Goal: Task Accomplishment & Management: Use online tool/utility

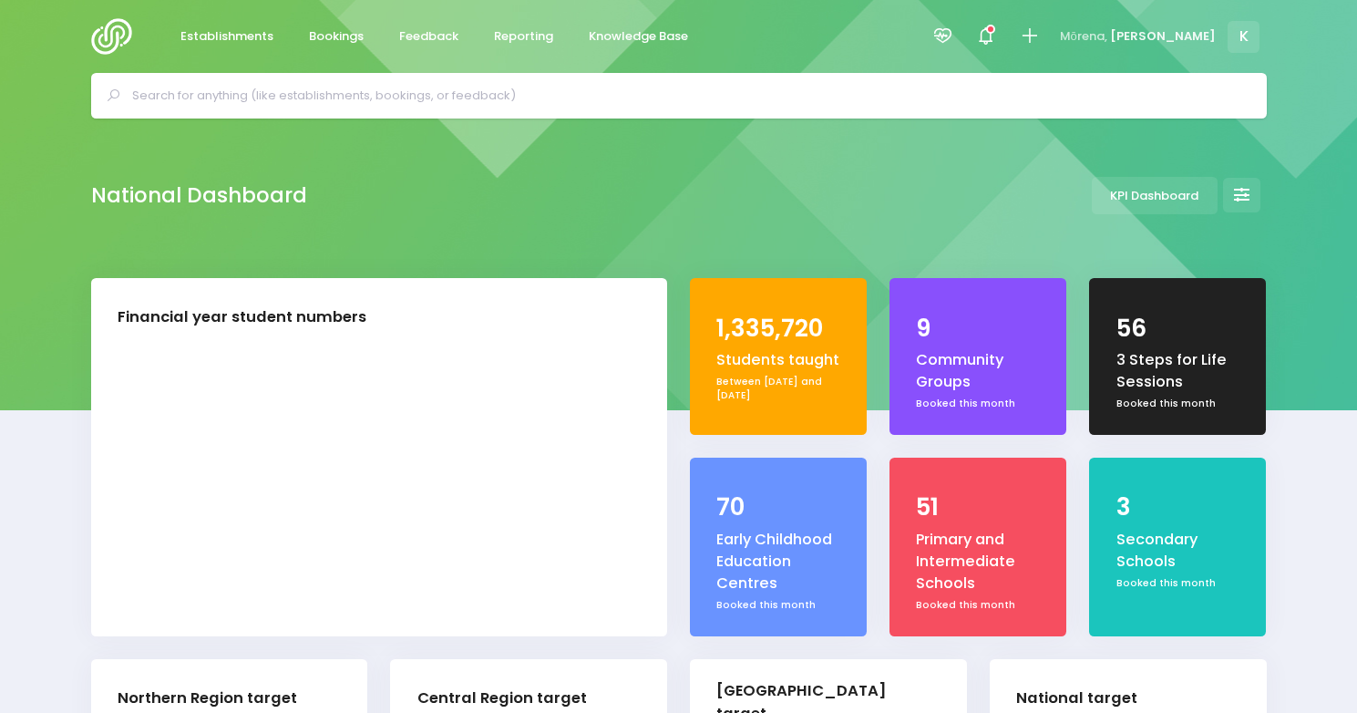
select select "5"
click at [527, 36] on span "Reporting" at bounding box center [523, 36] width 59 height 18
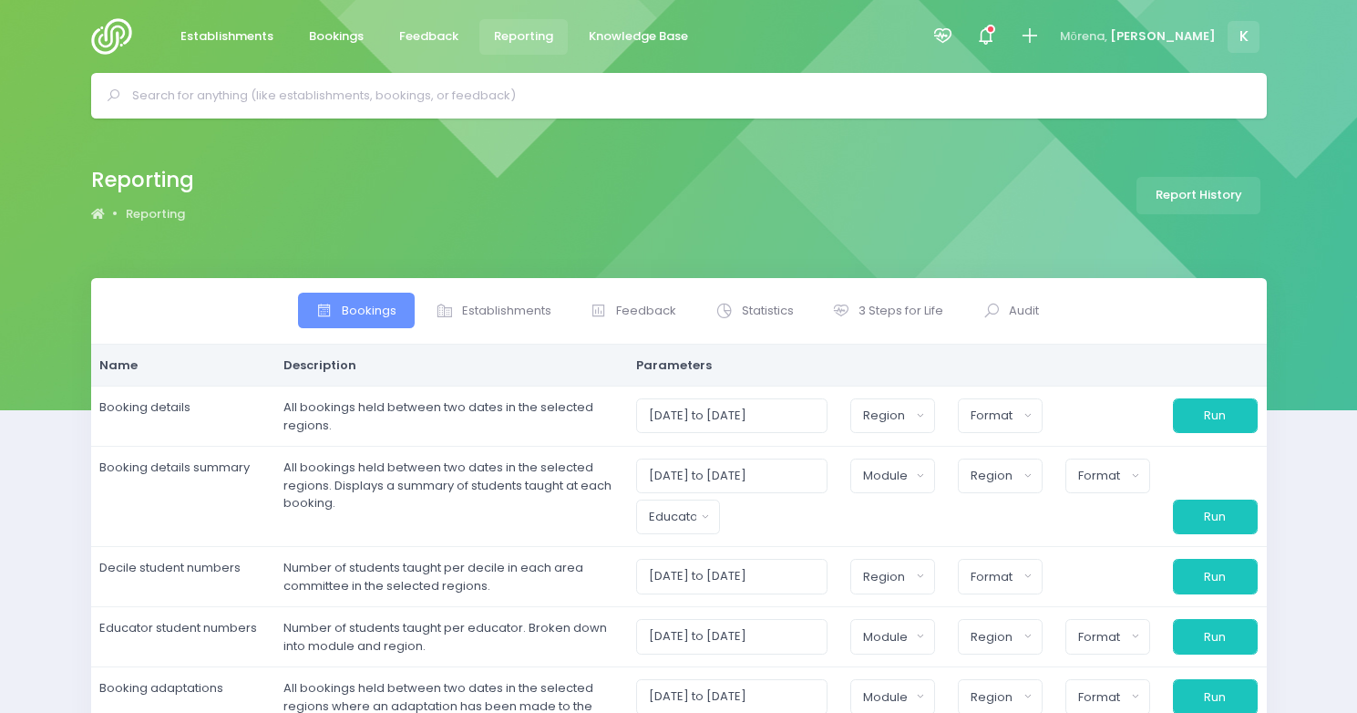
select select
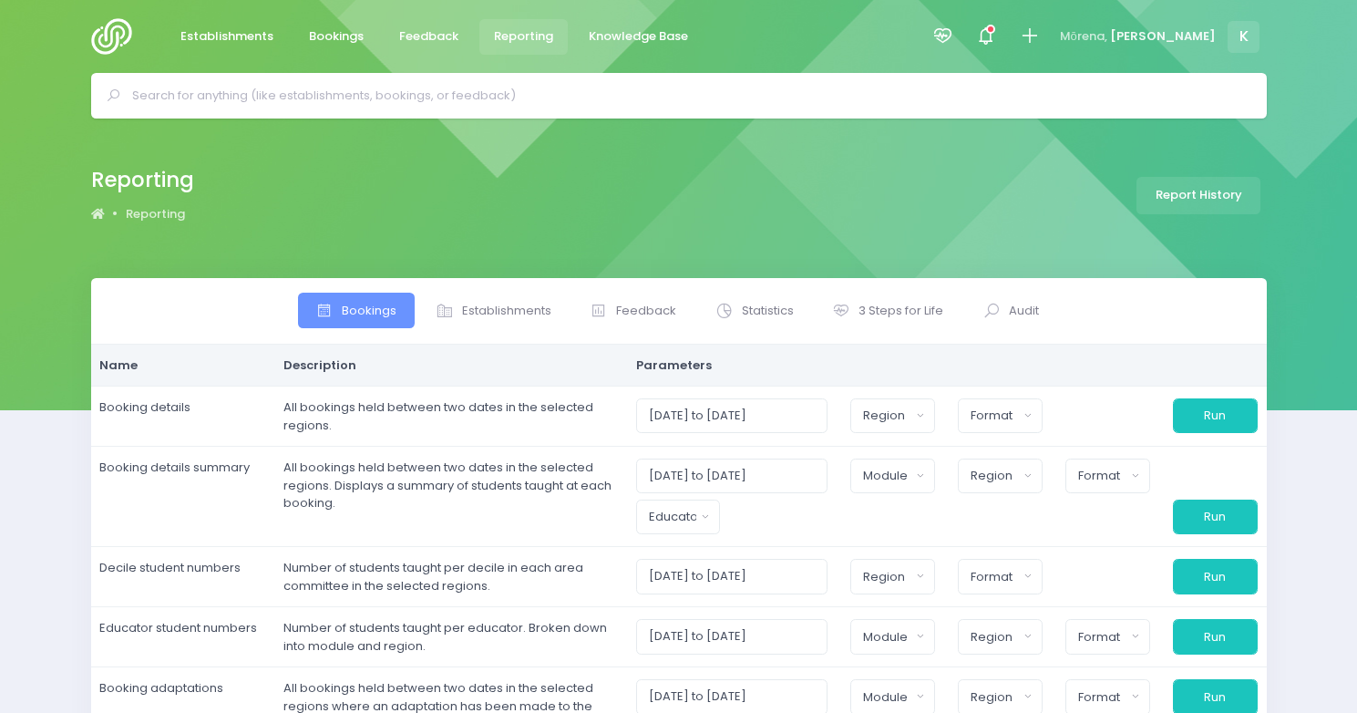
select select
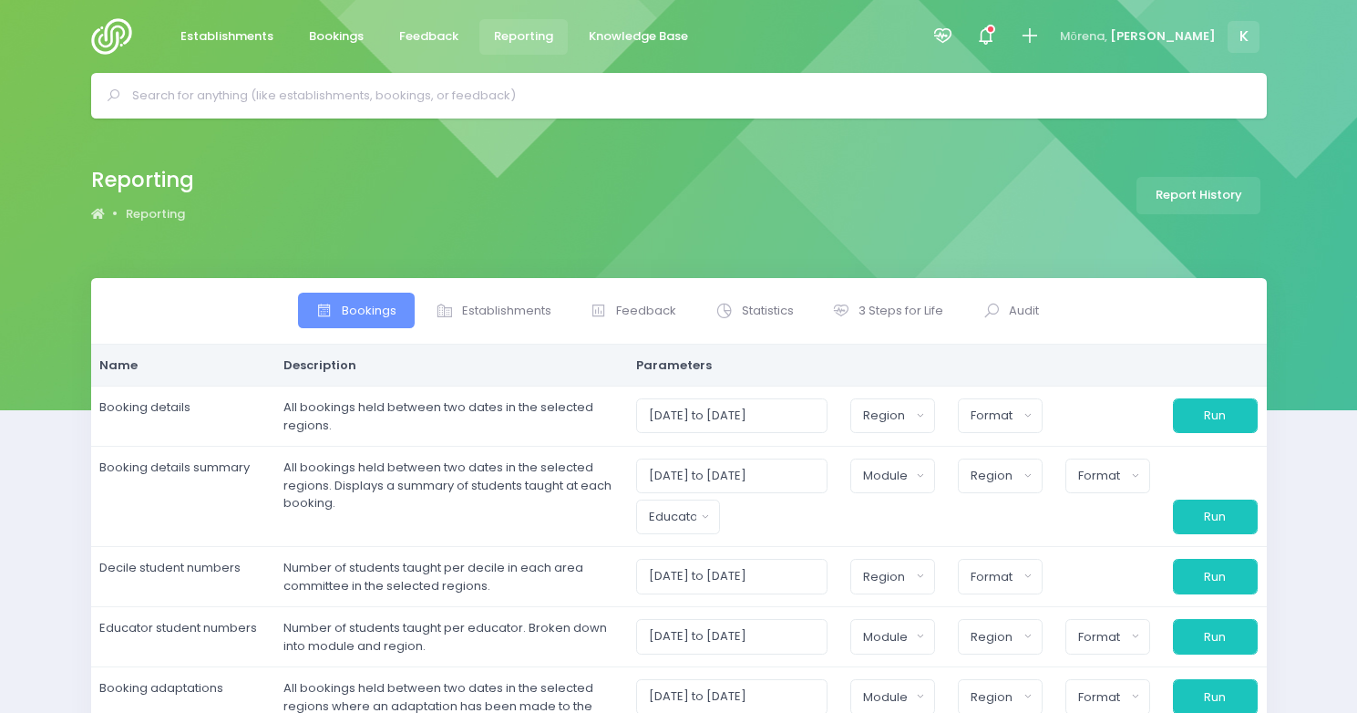
select select
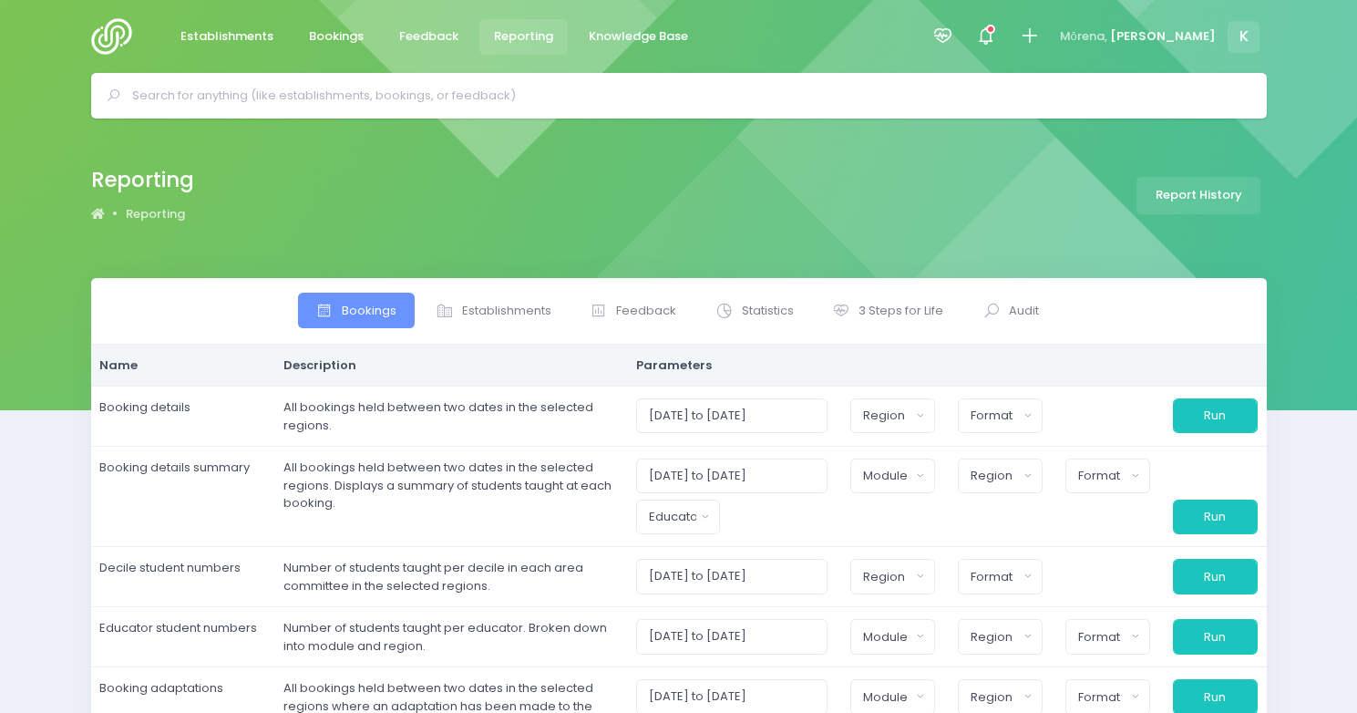
select select
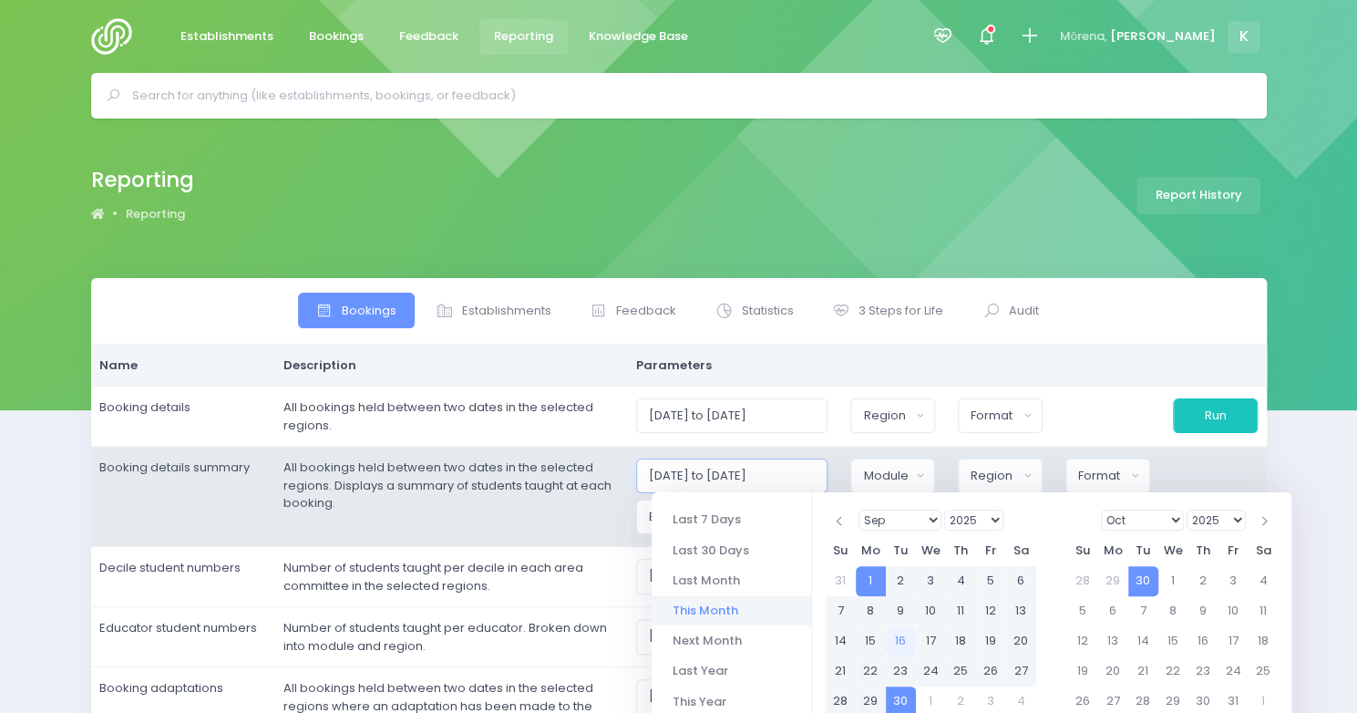
drag, startPoint x: 769, startPoint y: 475, endPoint x: 788, endPoint y: 473, distance: 18.3
click at [788, 473] on input "[DATE] to [DATE]" at bounding box center [732, 475] width 192 height 35
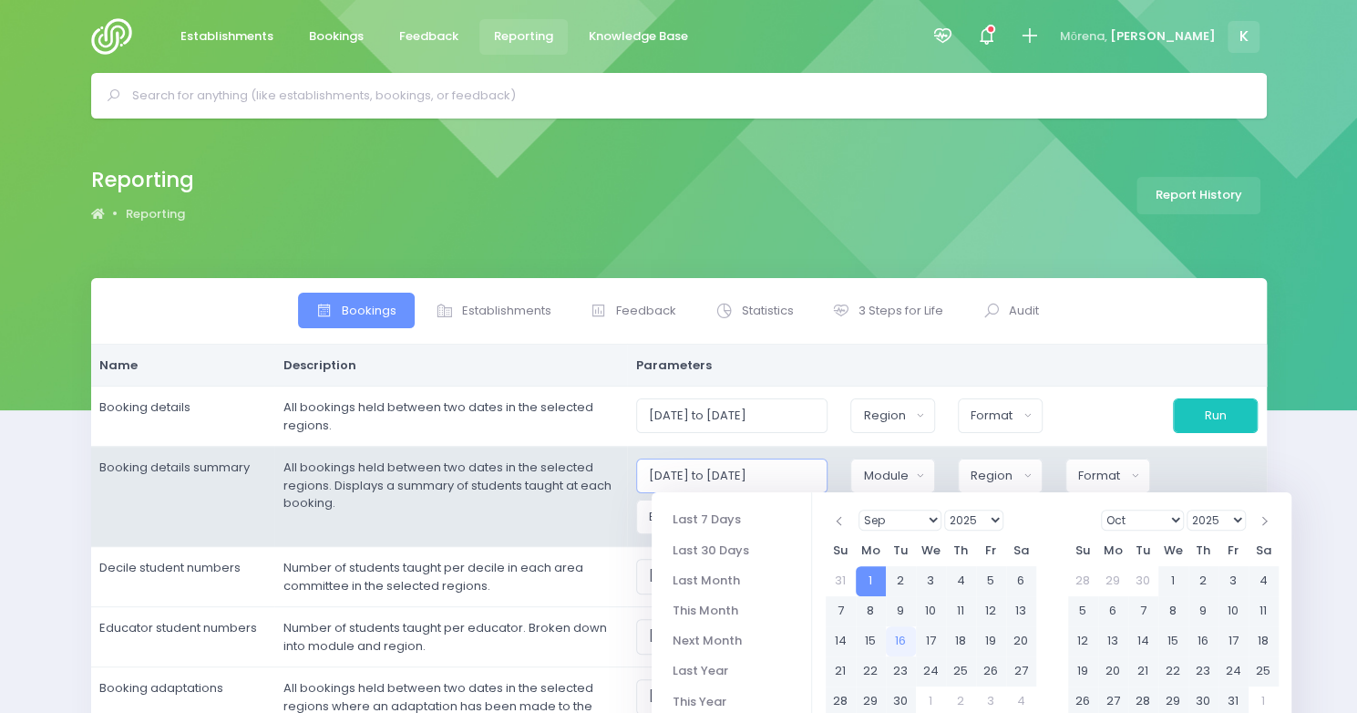
type input "[DATE] to [DATE]"
click at [895, 481] on div "Module" at bounding box center [886, 476] width 47 height 18
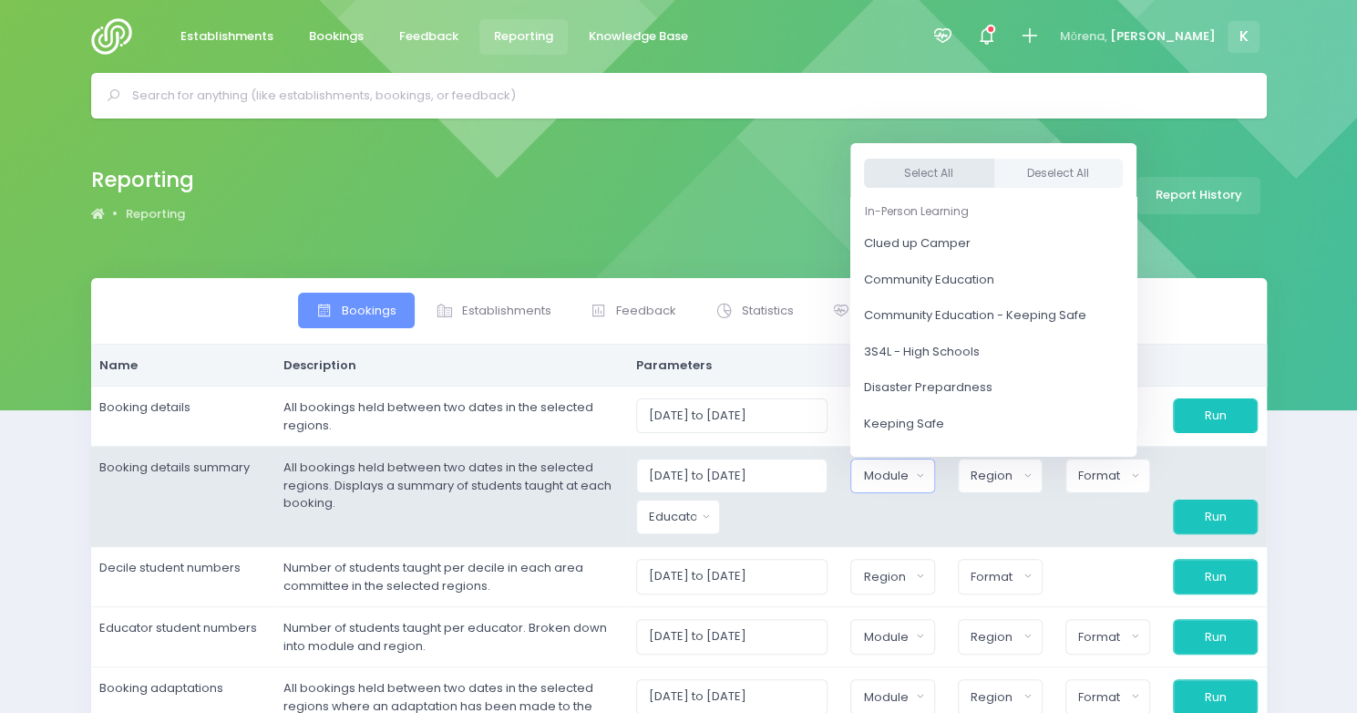
click at [932, 170] on button "Select All" at bounding box center [929, 174] width 130 height 30
select select "Clued up Camper"
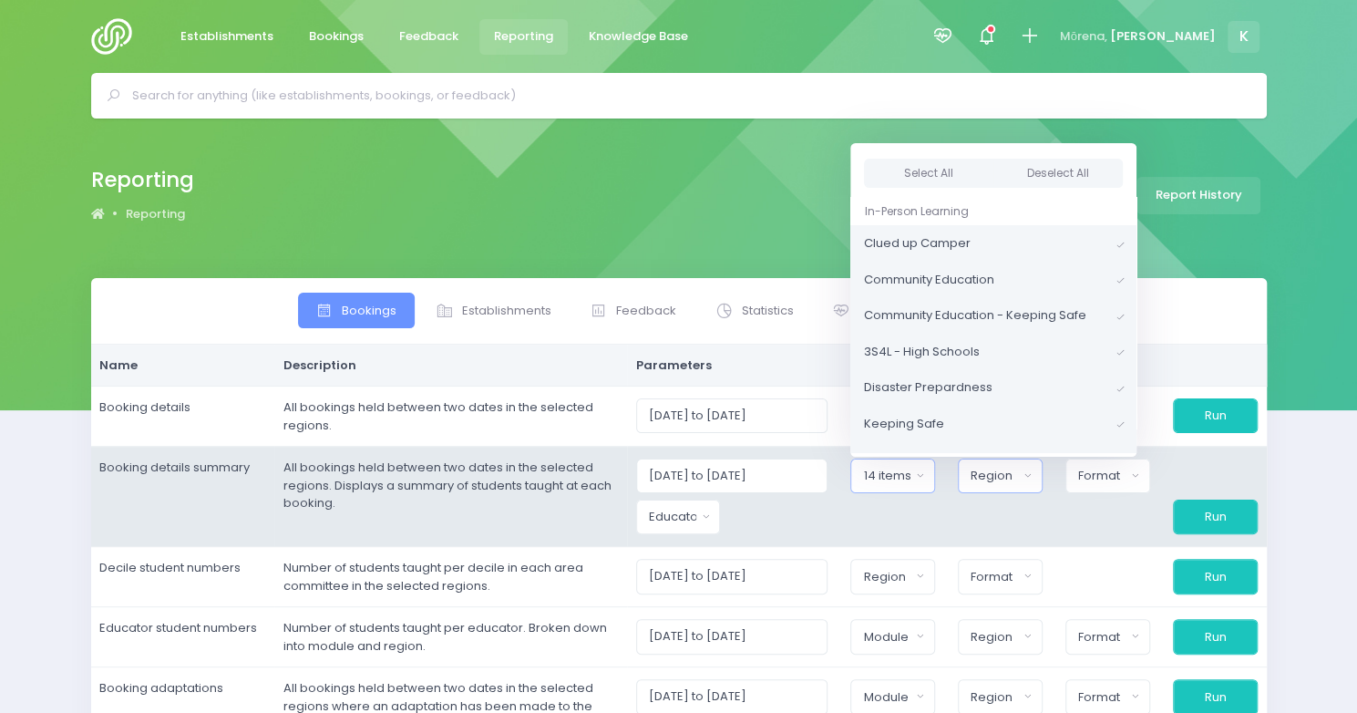
click at [994, 475] on div "Region" at bounding box center [994, 476] width 47 height 18
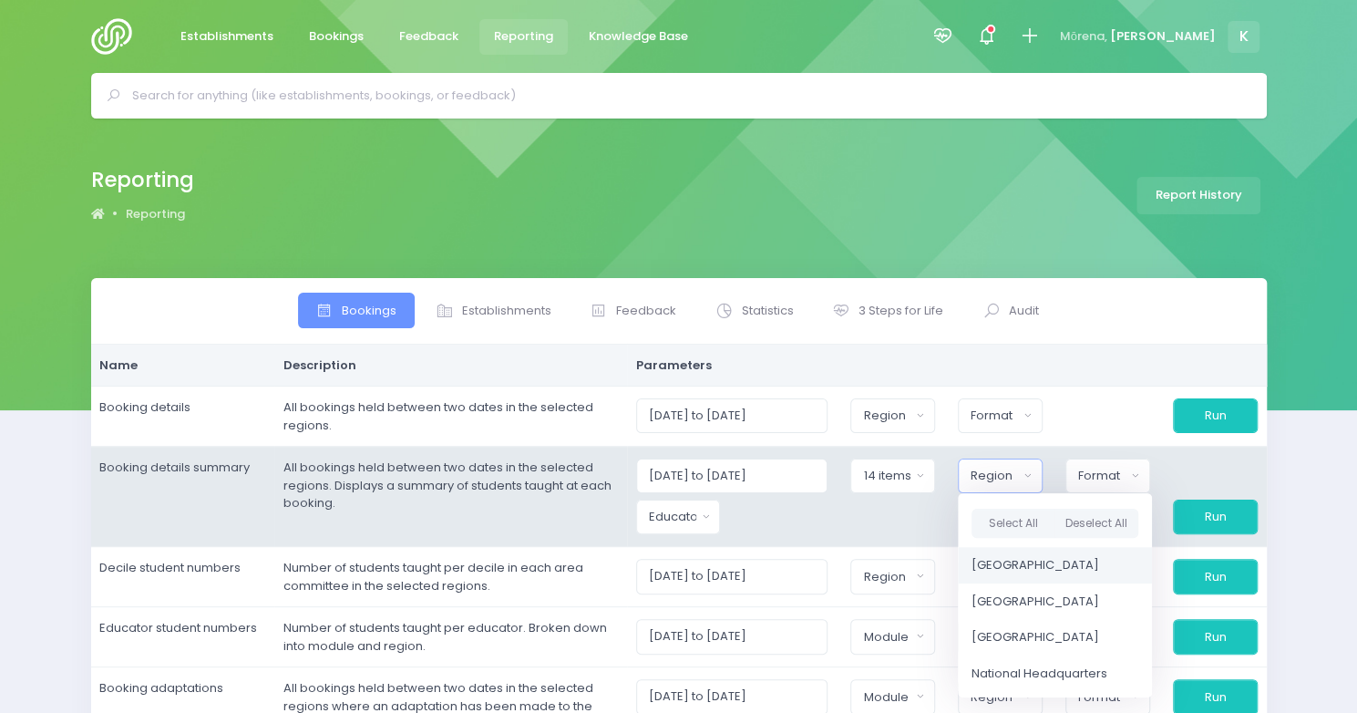
click at [1011, 559] on span "[GEOGRAPHIC_DATA]" at bounding box center [1036, 565] width 128 height 18
select select "Northern"
click at [1010, 601] on span "[GEOGRAPHIC_DATA]" at bounding box center [1033, 601] width 128 height 18
click at [1092, 474] on div "Format" at bounding box center [1101, 476] width 48 height 18
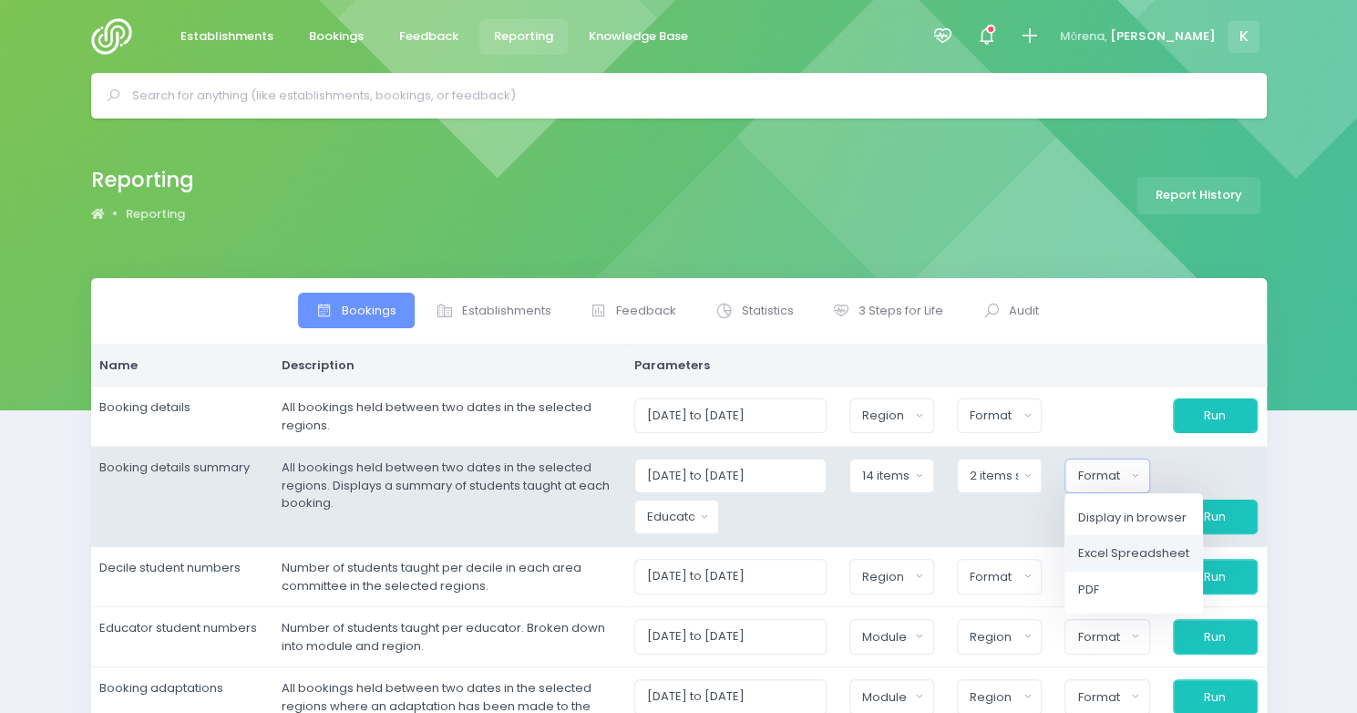
click at [1101, 544] on span "Excel Spreadsheet" at bounding box center [1133, 553] width 111 height 18
select select "excel"
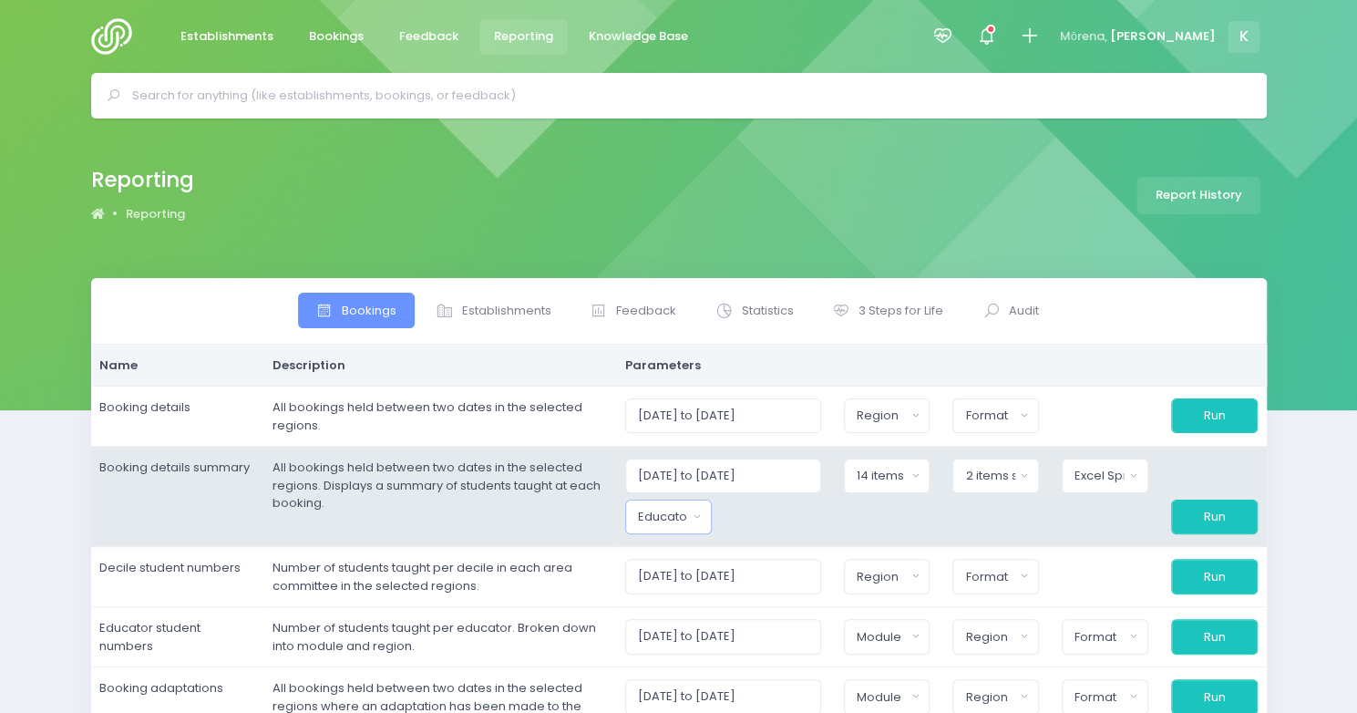
click at [711, 511] on button "Educator" at bounding box center [668, 517] width 87 height 35
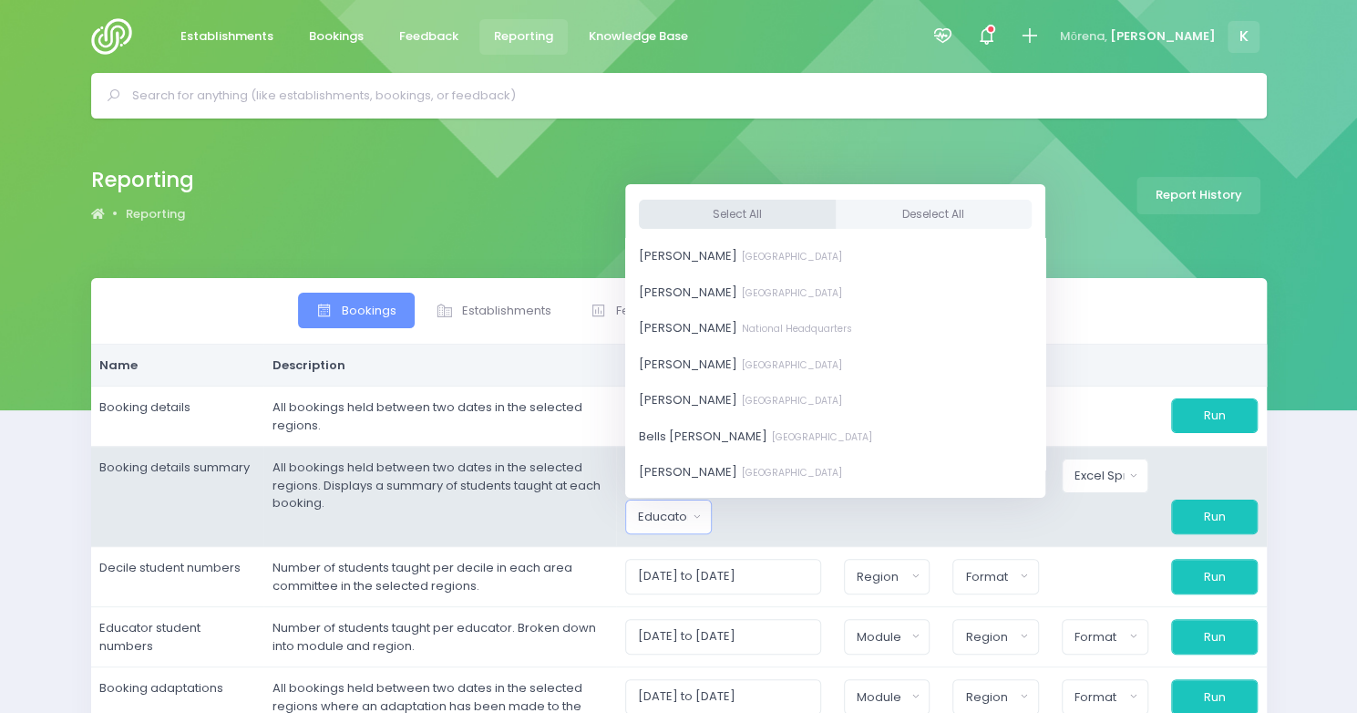
click at [738, 212] on button "Select All" at bounding box center [737, 214] width 197 height 30
select select "381987"
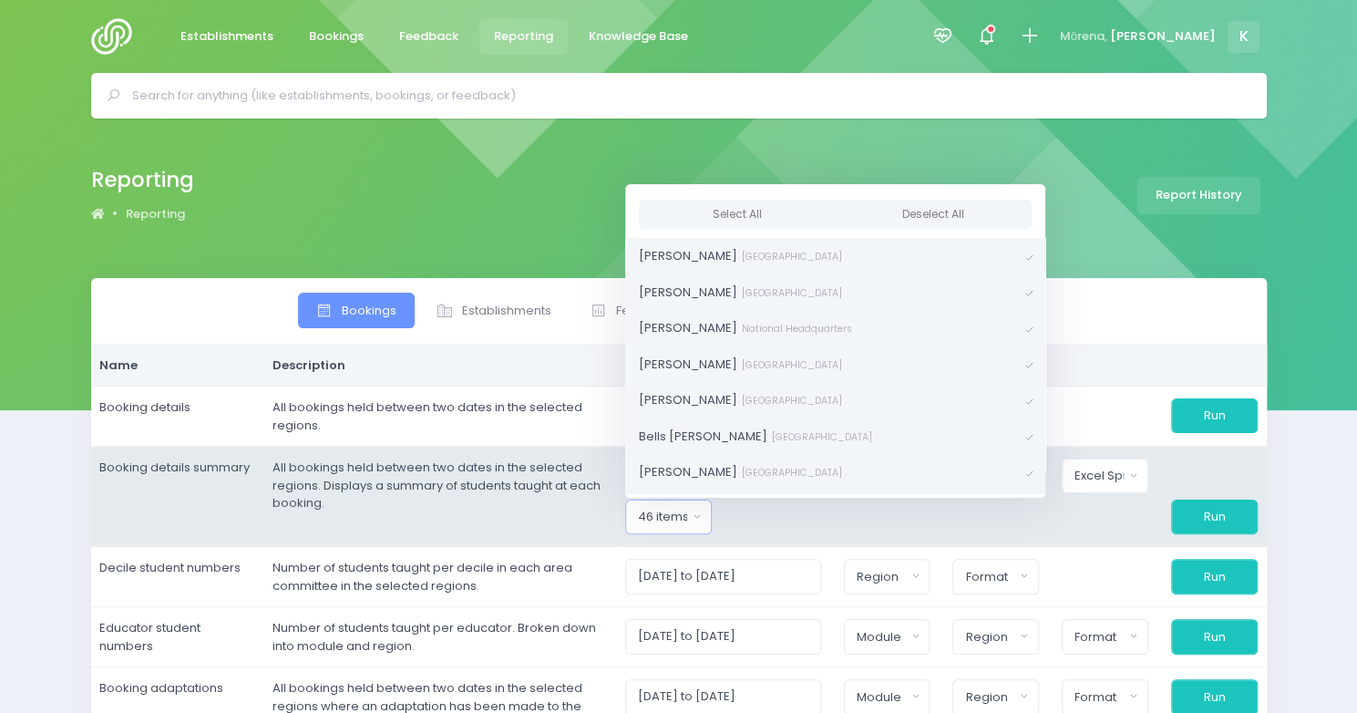
click at [1041, 513] on div at bounding box center [996, 517] width 109 height 35
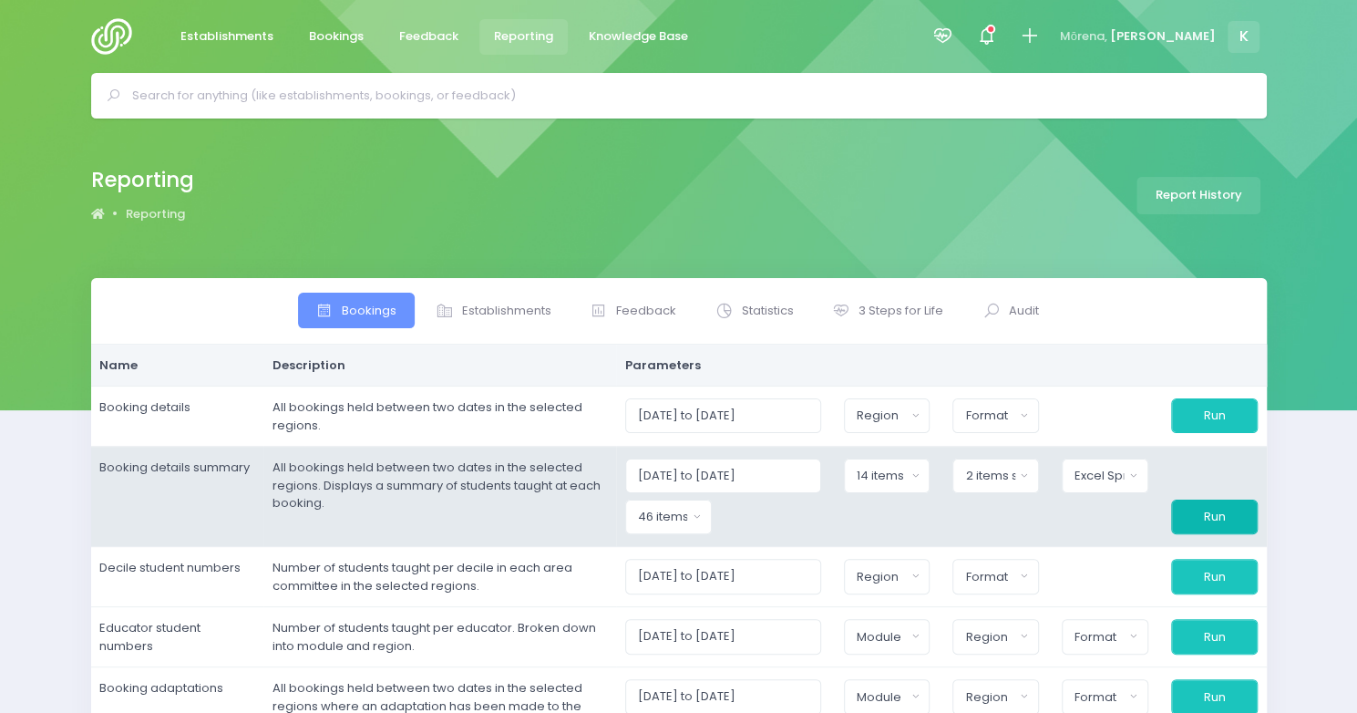
click at [1196, 510] on button "Run" at bounding box center [1214, 517] width 87 height 35
